Goal: Information Seeking & Learning: Learn about a topic

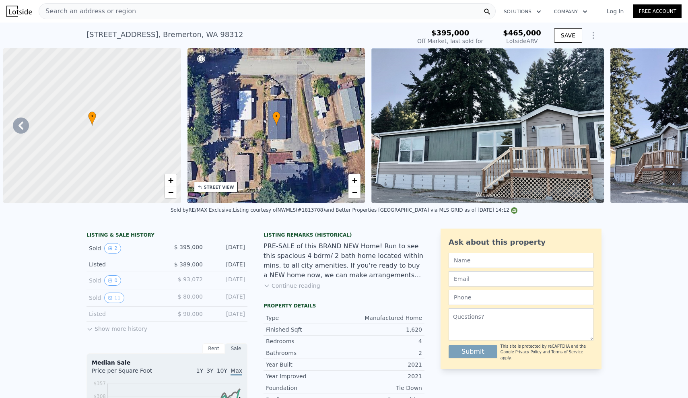
scroll to position [0, 165]
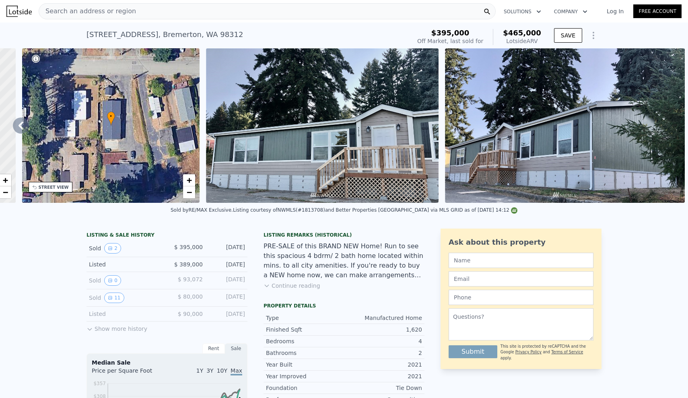
click at [159, 10] on div "Search an address or region" at bounding box center [267, 11] width 457 height 16
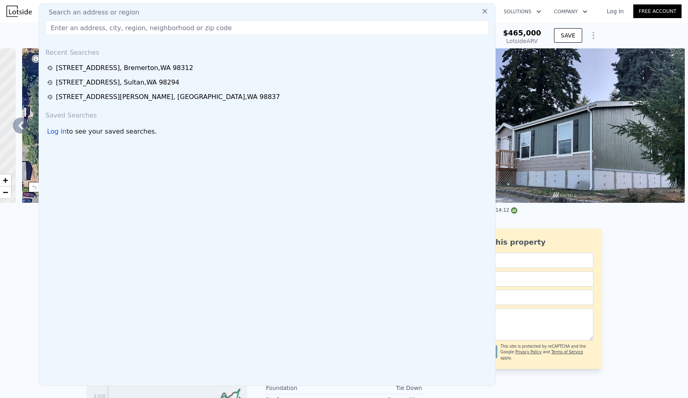
type input "[STREET_ADDRESS][PERSON_NAME]"
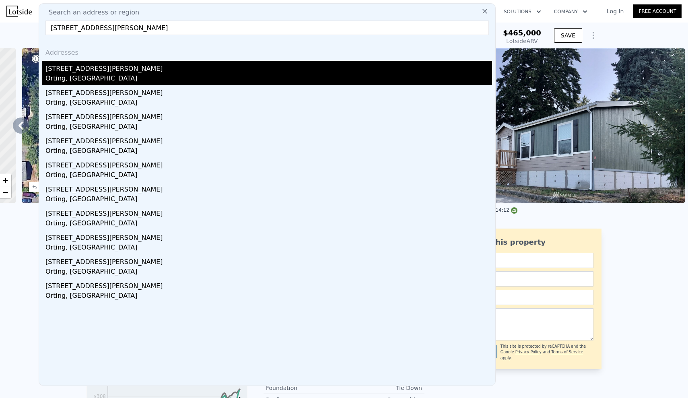
click at [88, 70] on div "[STREET_ADDRESS][PERSON_NAME]" at bounding box center [268, 67] width 446 height 13
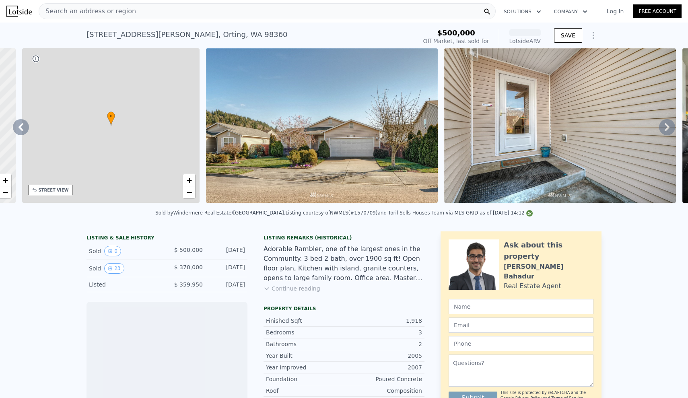
click at [86, 76] on div "• + −" at bounding box center [111, 125] width 178 height 154
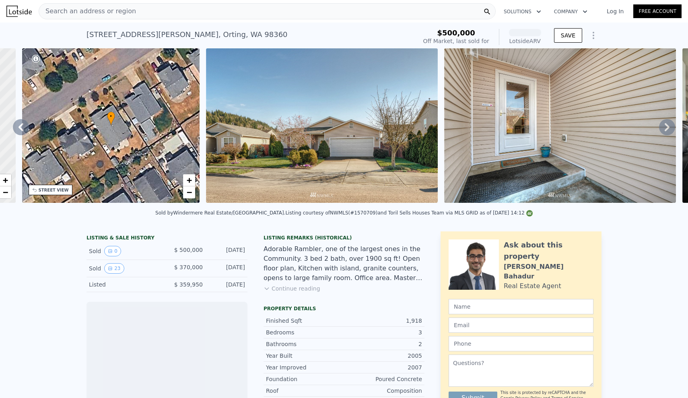
scroll to position [0, 187]
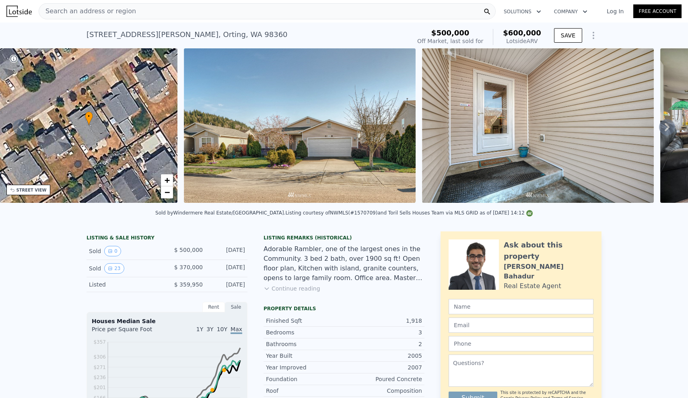
click at [666, 129] on icon at bounding box center [666, 127] width 5 height 8
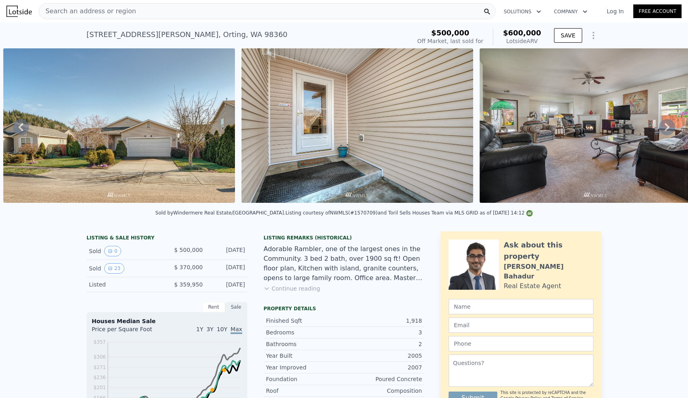
click at [666, 129] on icon at bounding box center [666, 127] width 5 height 8
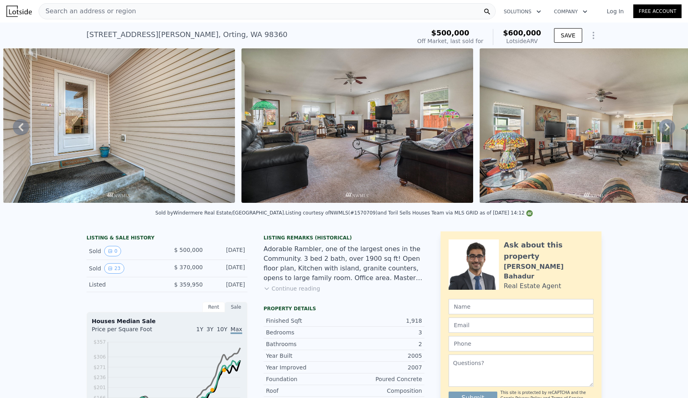
click at [666, 129] on icon at bounding box center [666, 127] width 5 height 8
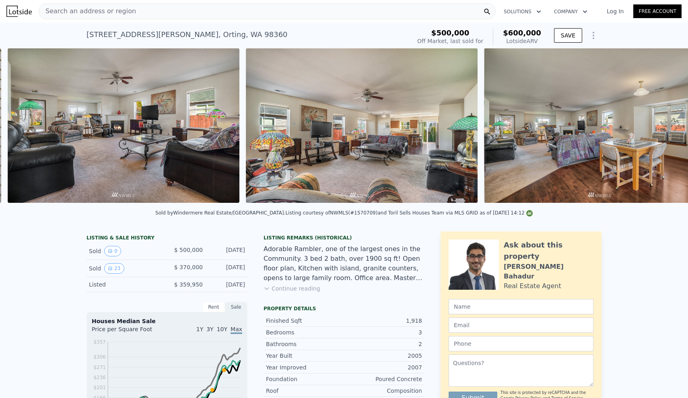
scroll to position [0, 844]
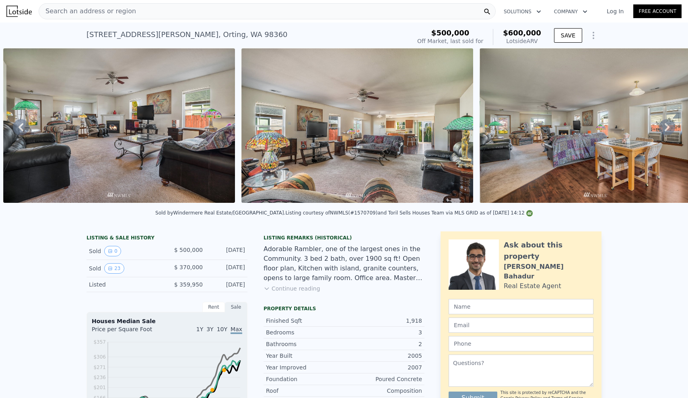
click at [666, 129] on icon at bounding box center [666, 127] width 5 height 8
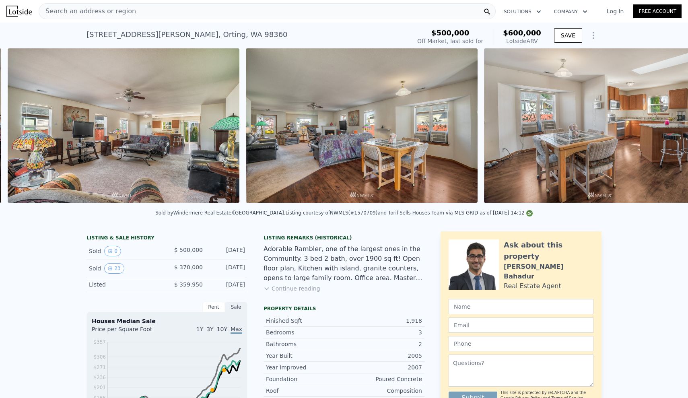
scroll to position [0, 1082]
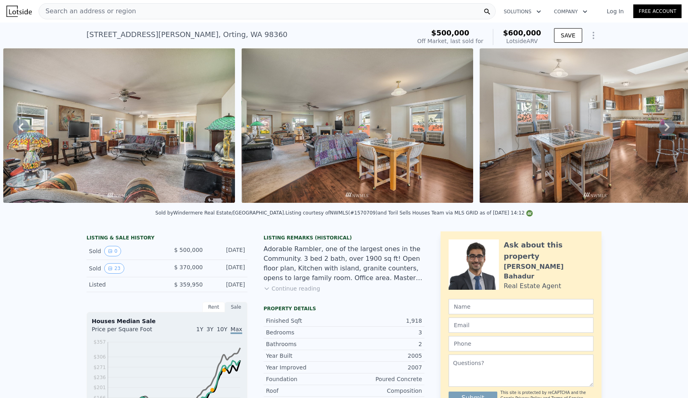
click at [295, 13] on div "Search an address or region" at bounding box center [267, 11] width 457 height 16
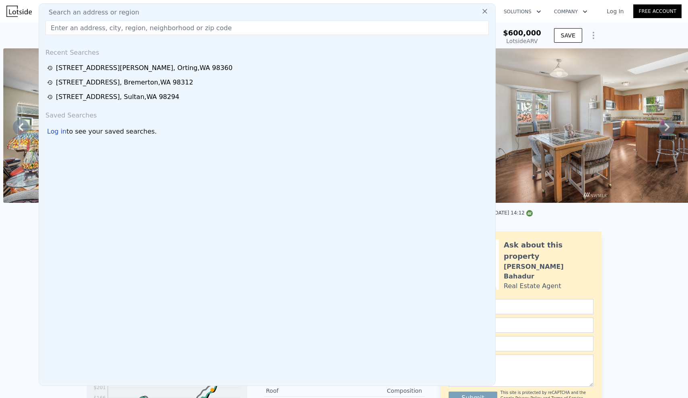
type input "[STREET_ADDRESS]"
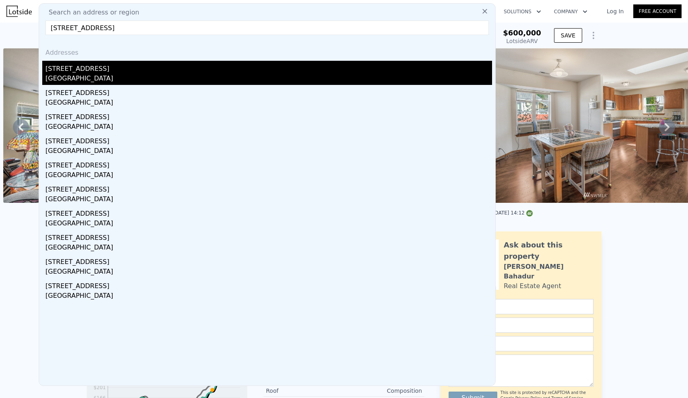
click at [102, 77] on div "[GEOGRAPHIC_DATA]" at bounding box center [268, 79] width 446 height 11
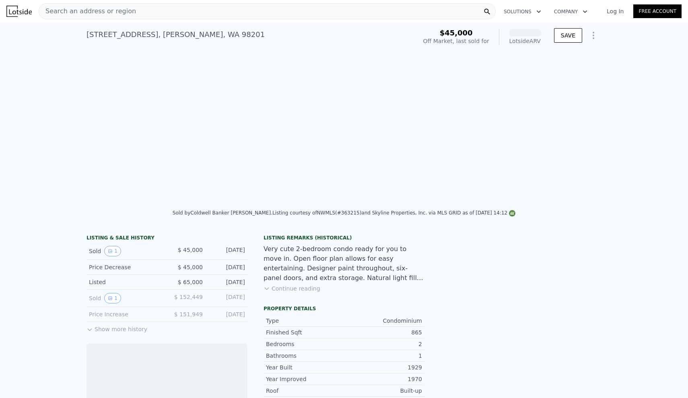
scroll to position [0, 368]
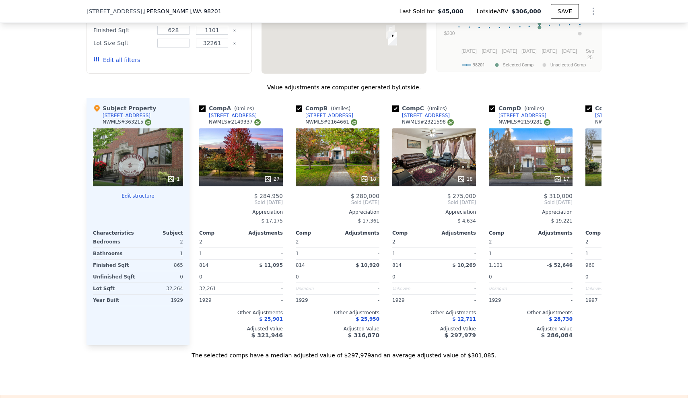
scroll to position [873, 0]
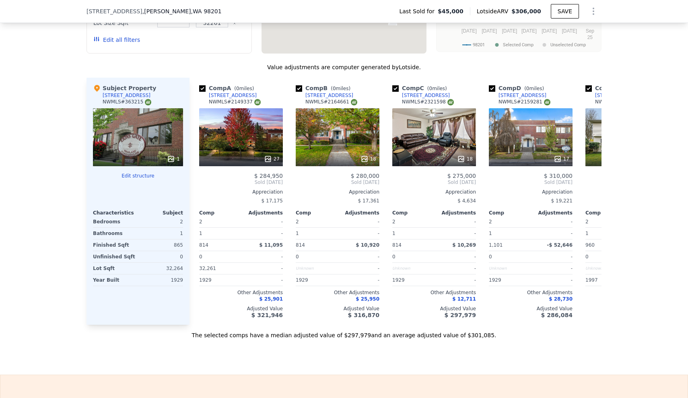
click at [60, 231] on div "We found 7 sales that match your search Listings provided by NWMLS Filters Map …" at bounding box center [344, 114] width 688 height 450
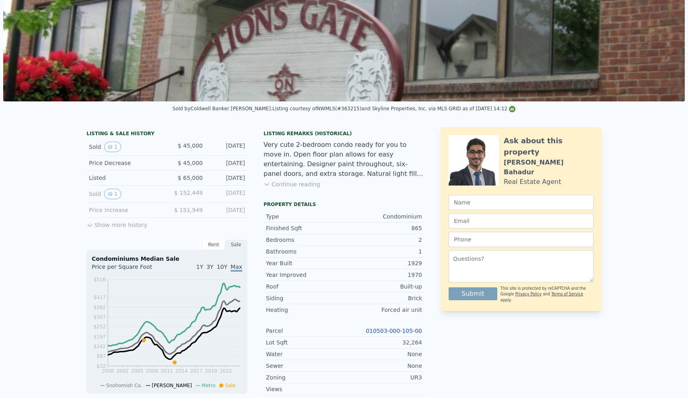
scroll to position [0, 0]
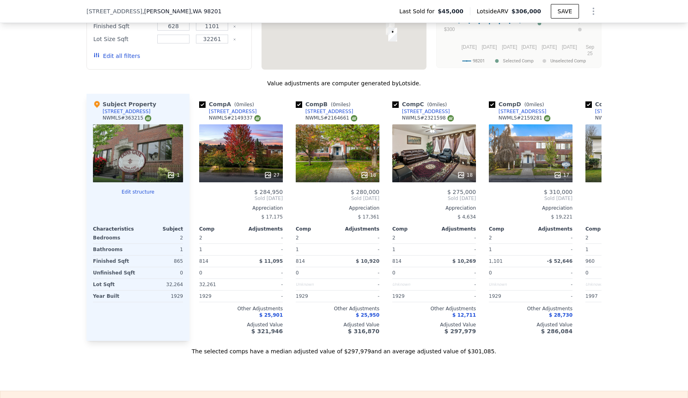
scroll to position [861, 0]
